Goal: Obtain resource: Download file/media

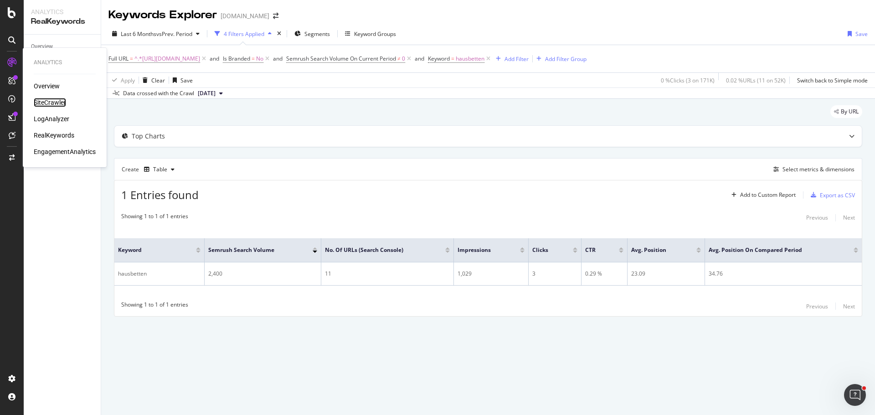
click at [46, 105] on div "SiteCrawler" at bounding box center [50, 102] width 32 height 9
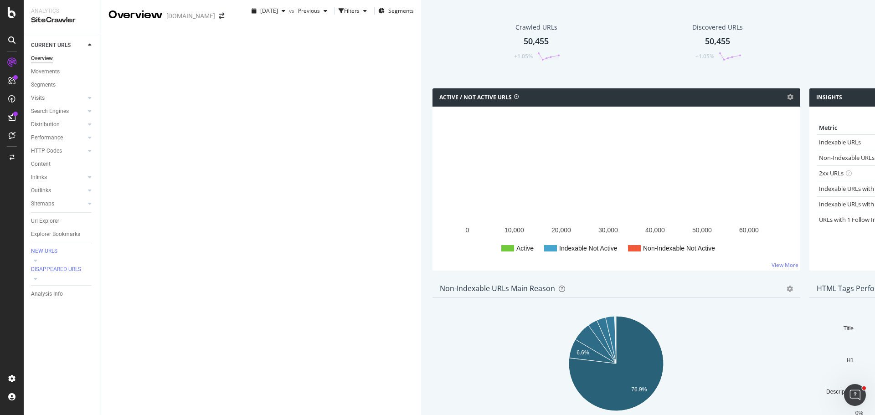
scroll to position [273, 0]
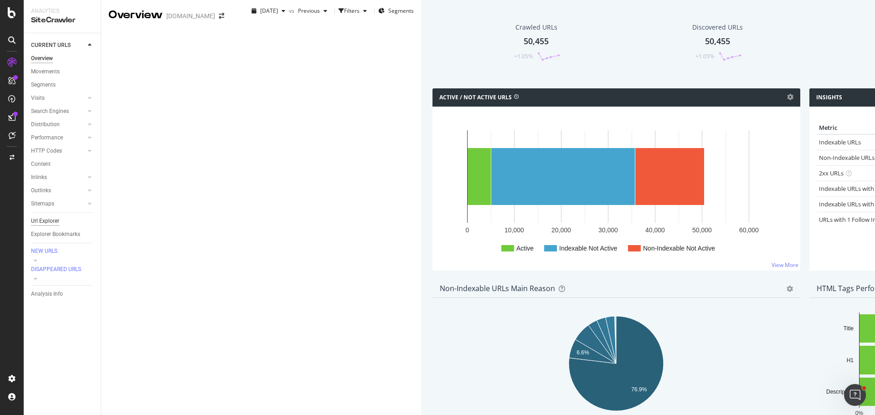
click at [56, 222] on div "Url Explorer" at bounding box center [45, 222] width 28 height 10
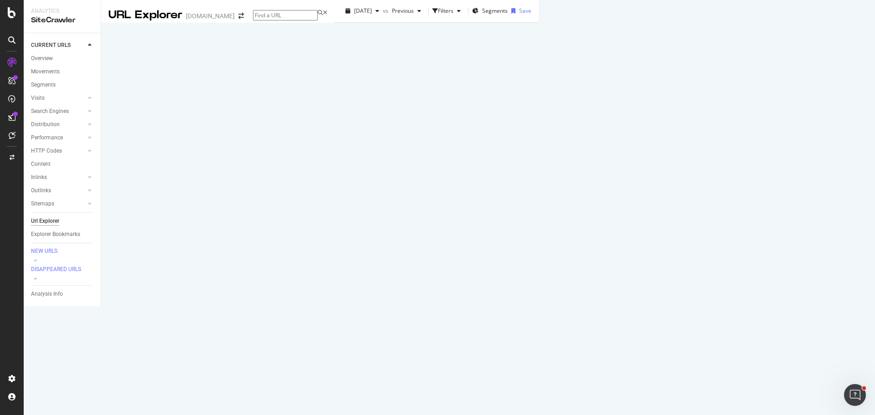
click at [715, 169] on div "Manage Columns" at bounding box center [693, 165] width 45 height 8
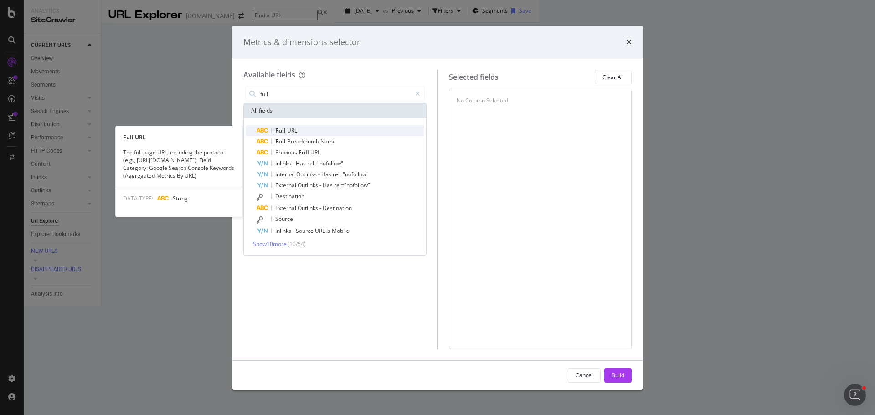
click at [305, 129] on div "Full URL" at bounding box center [341, 130] width 168 height 11
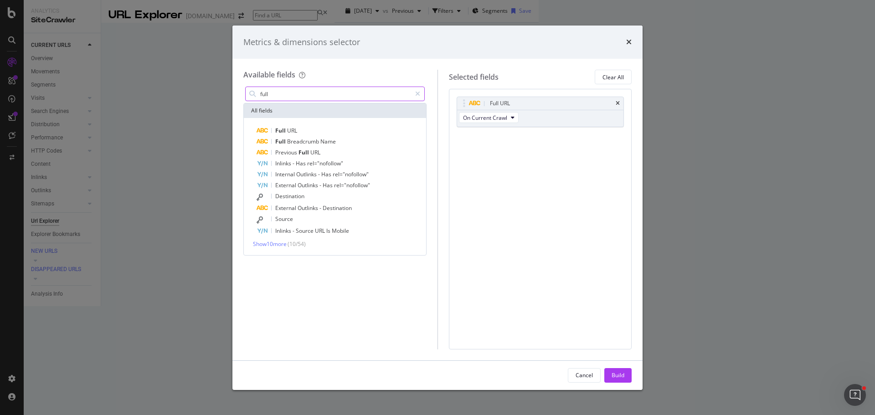
click at [293, 96] on input "full" at bounding box center [335, 94] width 152 height 14
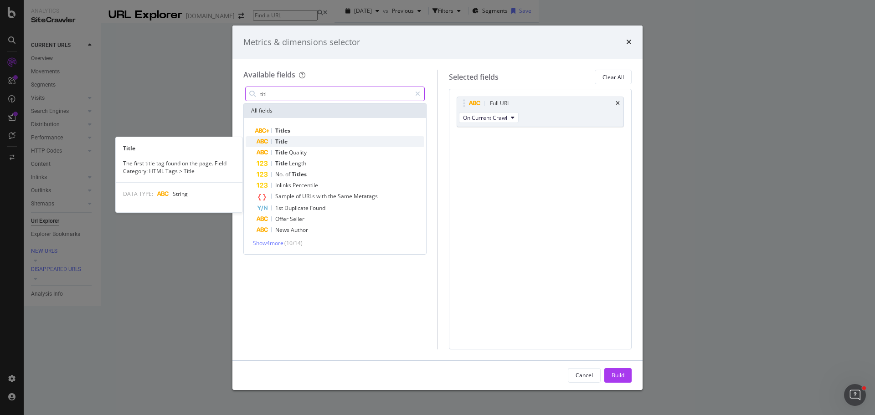
type input "titl"
click at [301, 142] on div "Title" at bounding box center [341, 141] width 168 height 11
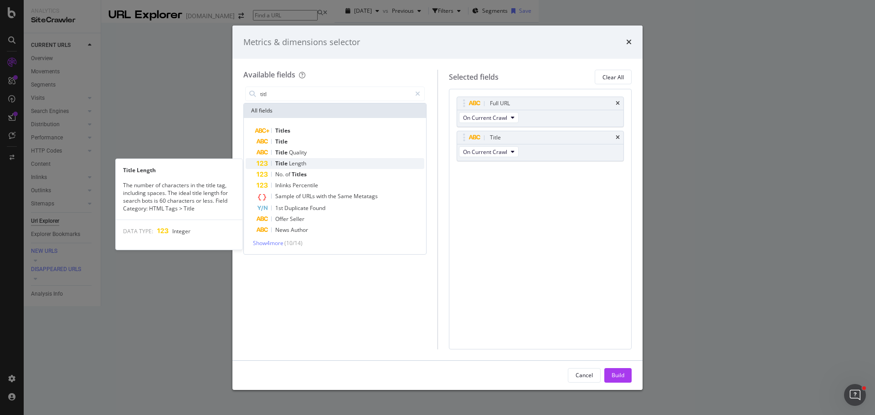
click at [311, 161] on div "Title Length" at bounding box center [341, 163] width 168 height 11
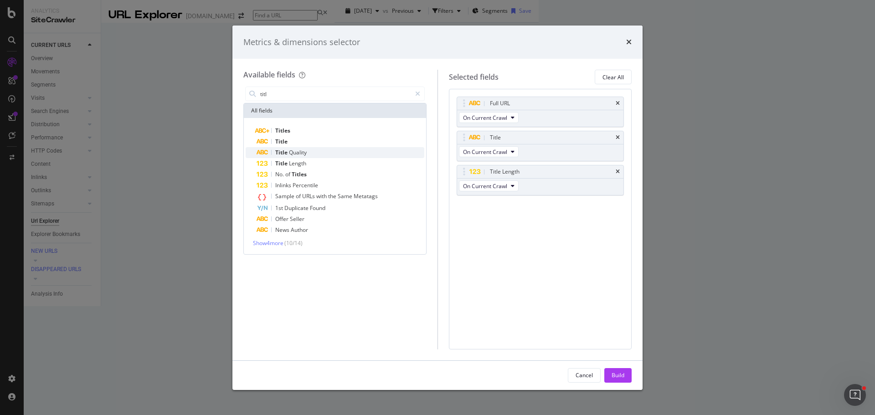
click at [311, 153] on div "Title Quality" at bounding box center [341, 152] width 168 height 11
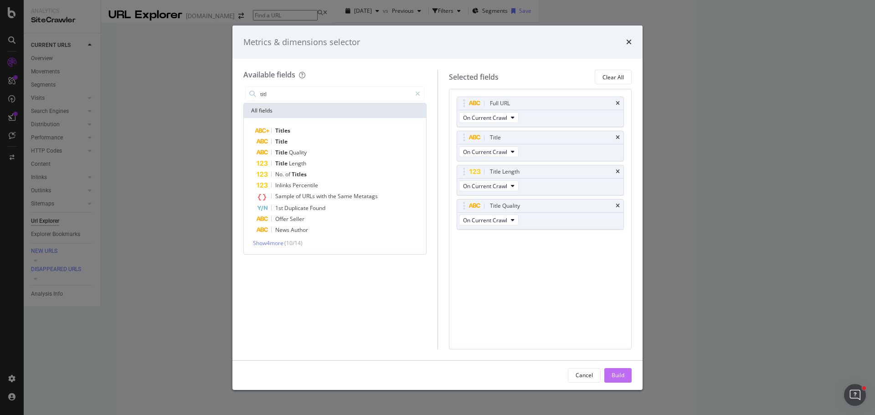
click at [618, 375] on div "Build" at bounding box center [618, 375] width 13 height 8
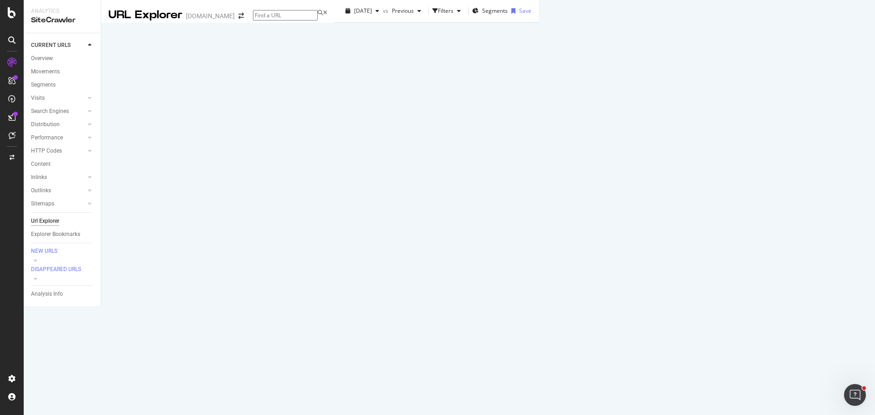
click at [715, 169] on div "Manage Columns" at bounding box center [693, 165] width 45 height 8
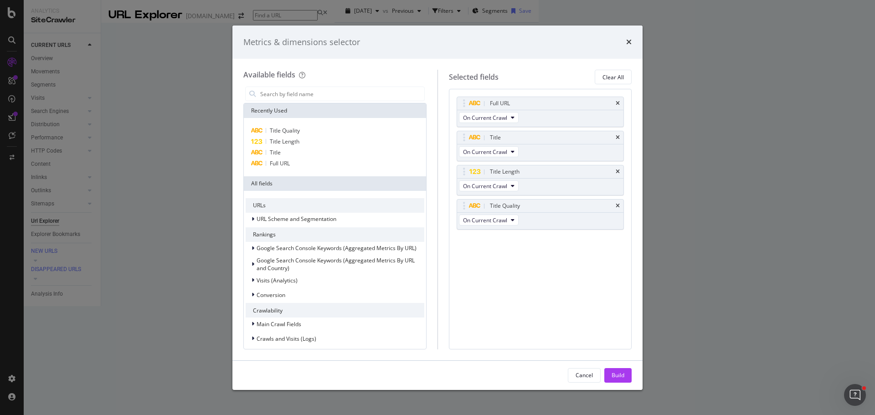
click at [632, 40] on div "Metrics & dimensions selector" at bounding box center [437, 43] width 410 height 34
click at [629, 40] on icon "times" at bounding box center [628, 41] width 5 height 7
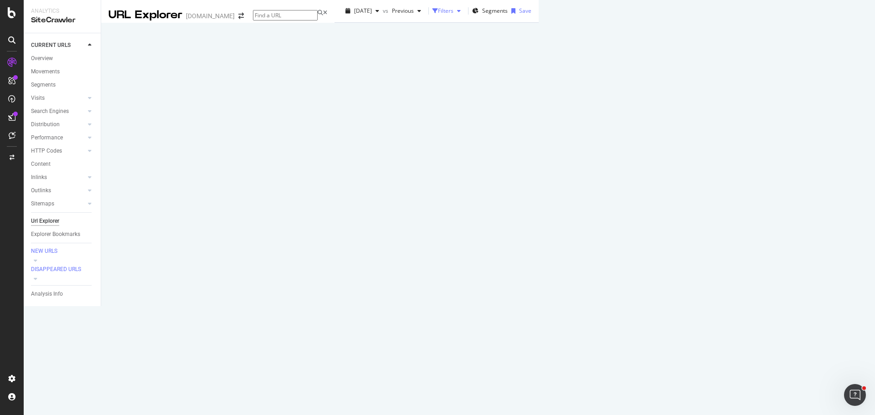
click at [438, 15] on div "Filters" at bounding box center [445, 11] width 15 height 8
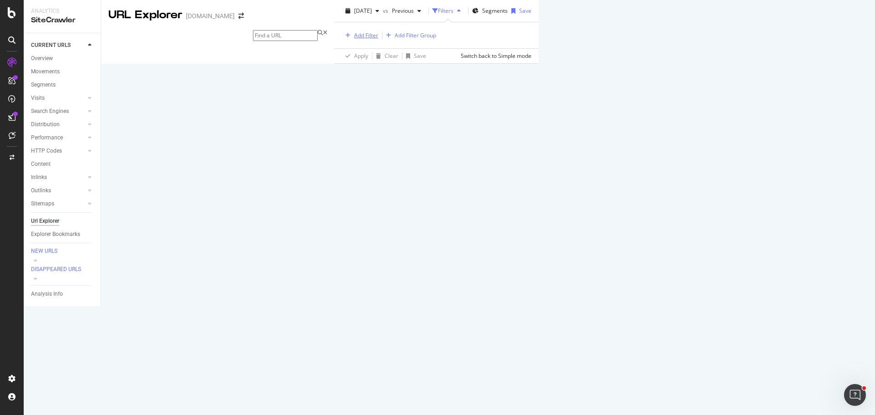
click at [354, 39] on div "Add Filter" at bounding box center [366, 35] width 24 height 8
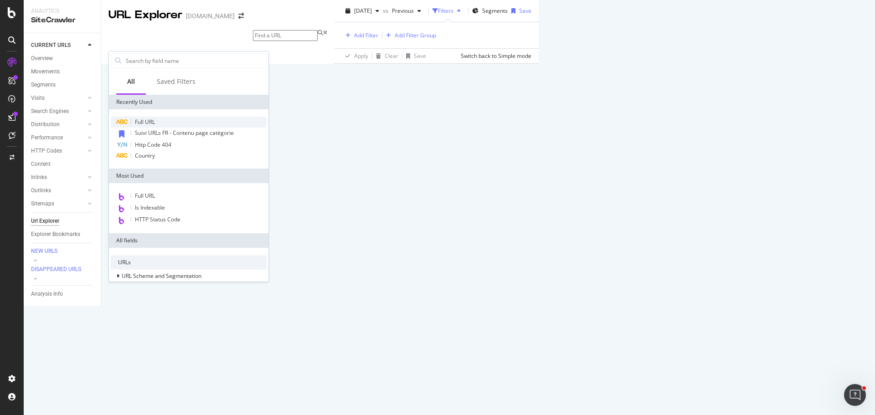
click at [168, 121] on div "Full URL" at bounding box center [189, 122] width 156 height 11
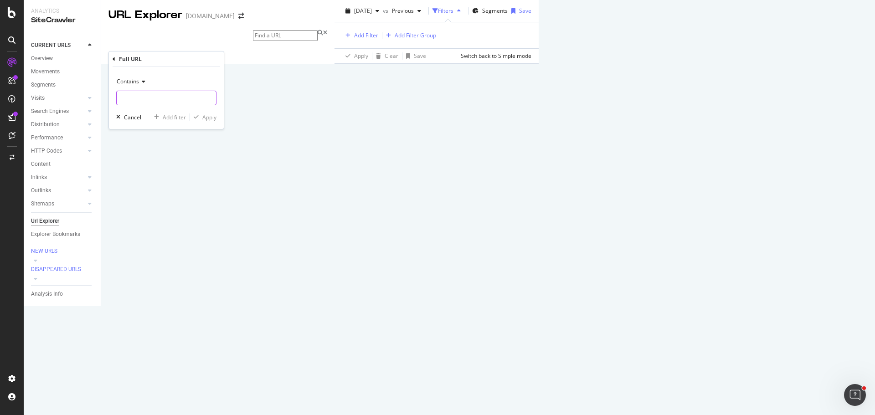
click at [155, 101] on input "text" at bounding box center [166, 98] width 99 height 15
click at [139, 94] on input "text" at bounding box center [166, 98] width 99 height 15
paste input "[URL][DOMAIN_NAME]"
type input "[URL][DOMAIN_NAME]"
click at [207, 116] on div "Apply" at bounding box center [209, 118] width 14 height 8
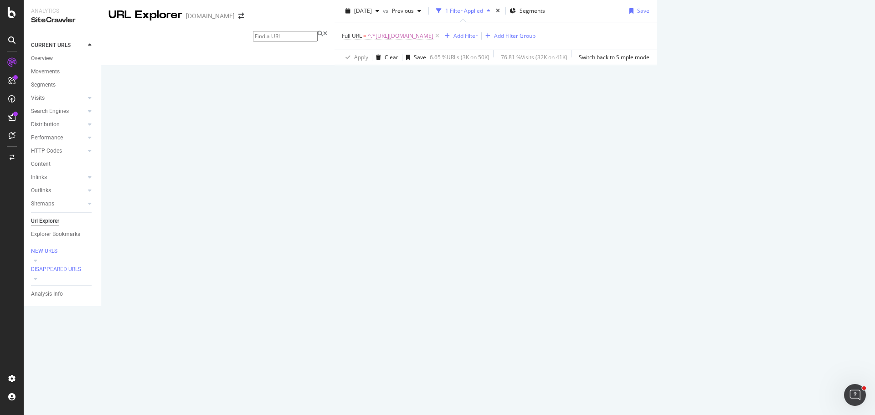
click at [857, 169] on div "Export as CSV" at bounding box center [874, 165] width 35 height 8
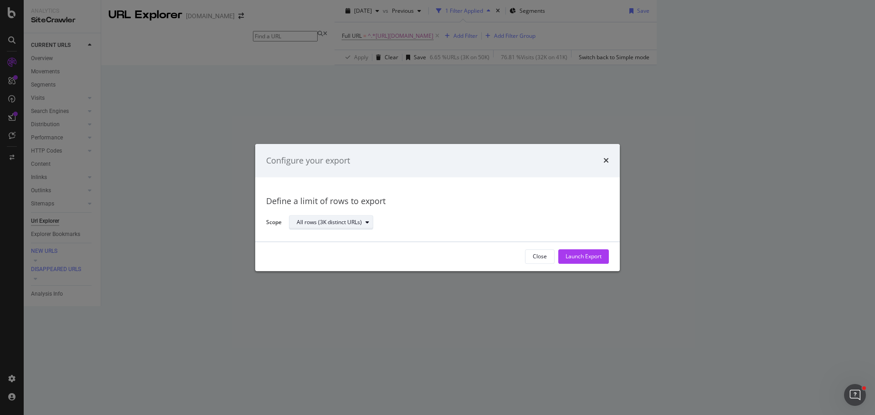
click at [360, 221] on div "All rows (3K distinct URLs)" at bounding box center [329, 222] width 65 height 5
click at [452, 217] on div "All rows (3K distinct URLs)" at bounding box center [445, 223] width 313 height 16
click at [586, 259] on div "Launch Export" at bounding box center [584, 257] width 36 height 8
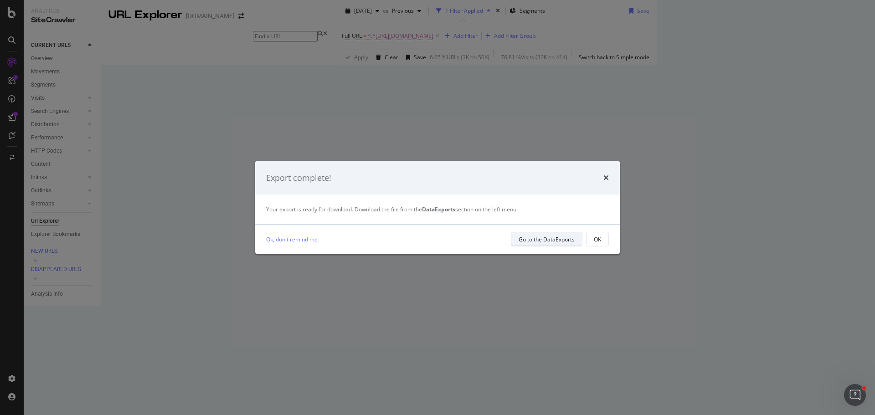
click at [570, 239] on div "Go to the DataExports" at bounding box center [547, 240] width 56 height 8
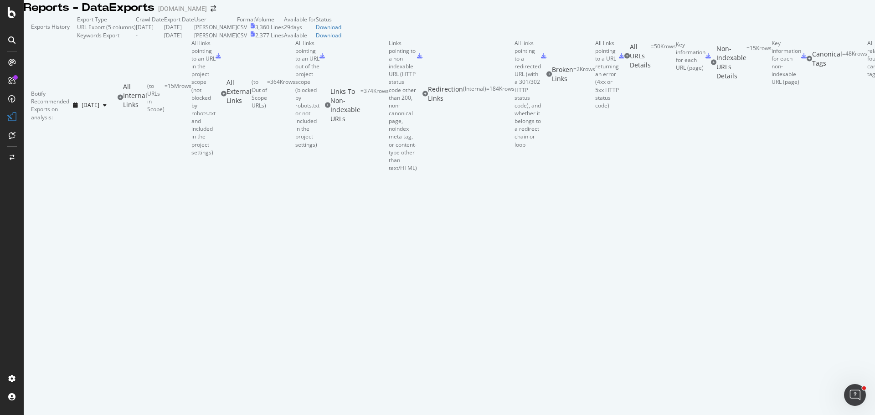
drag, startPoint x: 206, startPoint y: 96, endPoint x: 257, endPoint y: 93, distance: 51.2
click at [164, 31] on td "[DATE]" at bounding box center [150, 27] width 28 height 8
click at [164, 23] on td "Crawl Date" at bounding box center [150, 19] width 28 height 8
click at [341, 31] on div "Download" at bounding box center [329, 27] width 26 height 8
